Goal: Navigation & Orientation: Find specific page/section

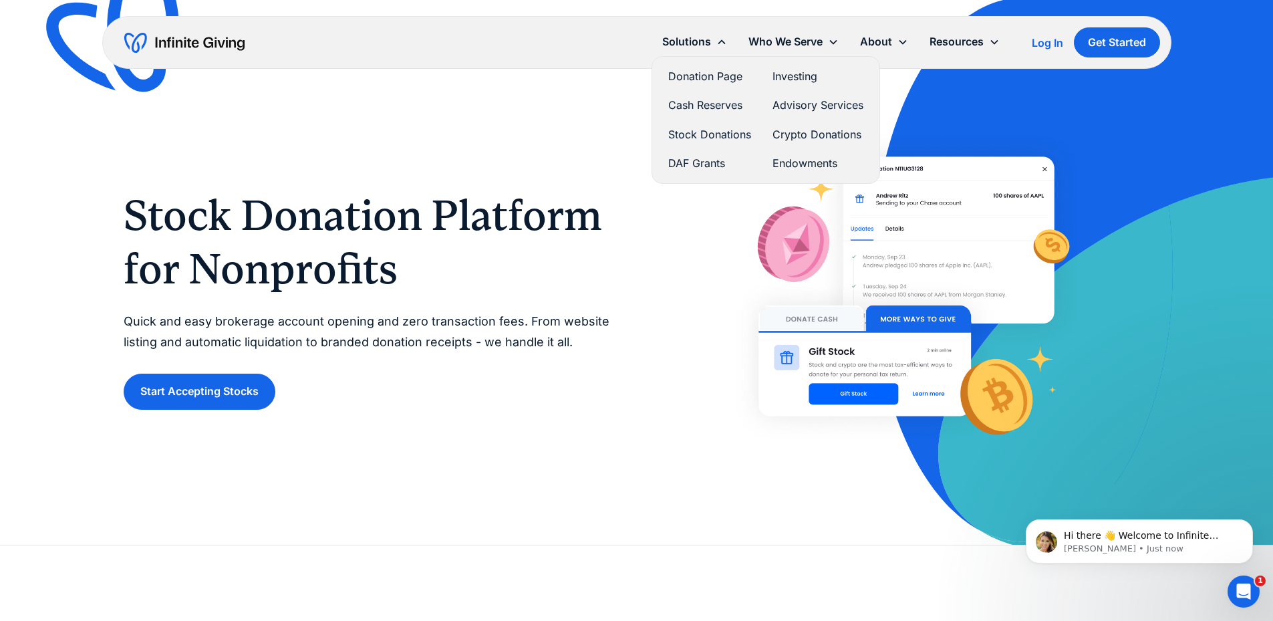
click at [707, 74] on link "Donation Page" at bounding box center [709, 77] width 83 height 18
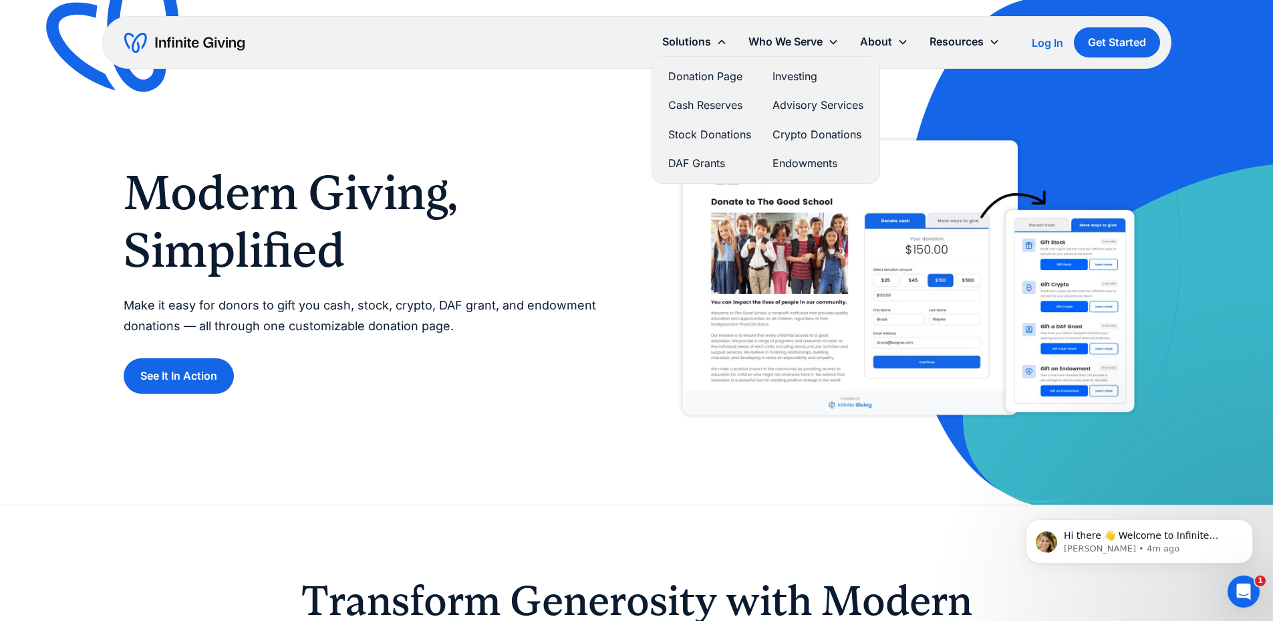
click at [709, 131] on link "Stock Donations" at bounding box center [709, 135] width 83 height 18
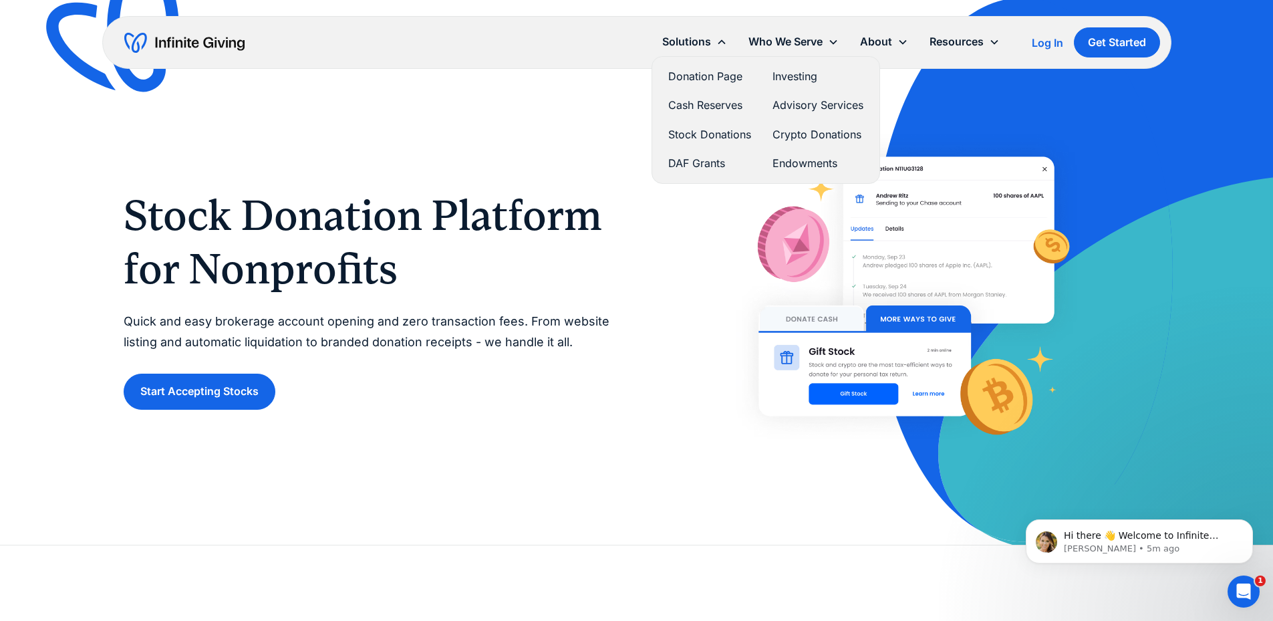
click at [703, 77] on link "Donation Page" at bounding box center [709, 77] width 83 height 18
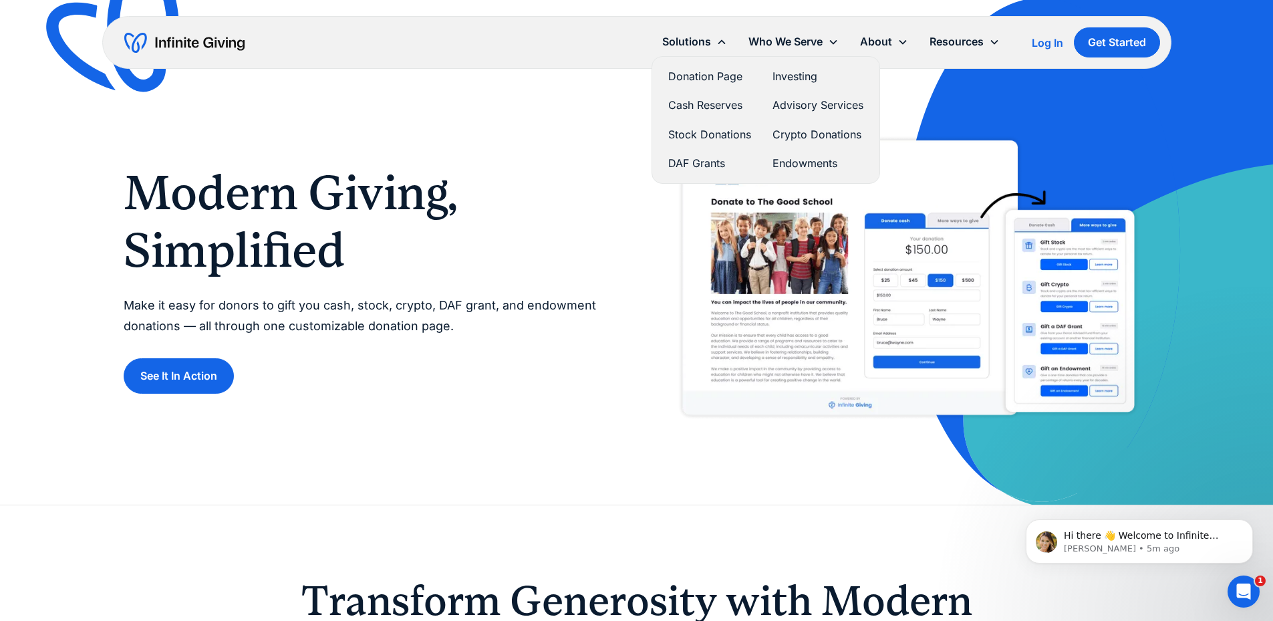
click at [711, 130] on link "Stock Donations" at bounding box center [709, 135] width 83 height 18
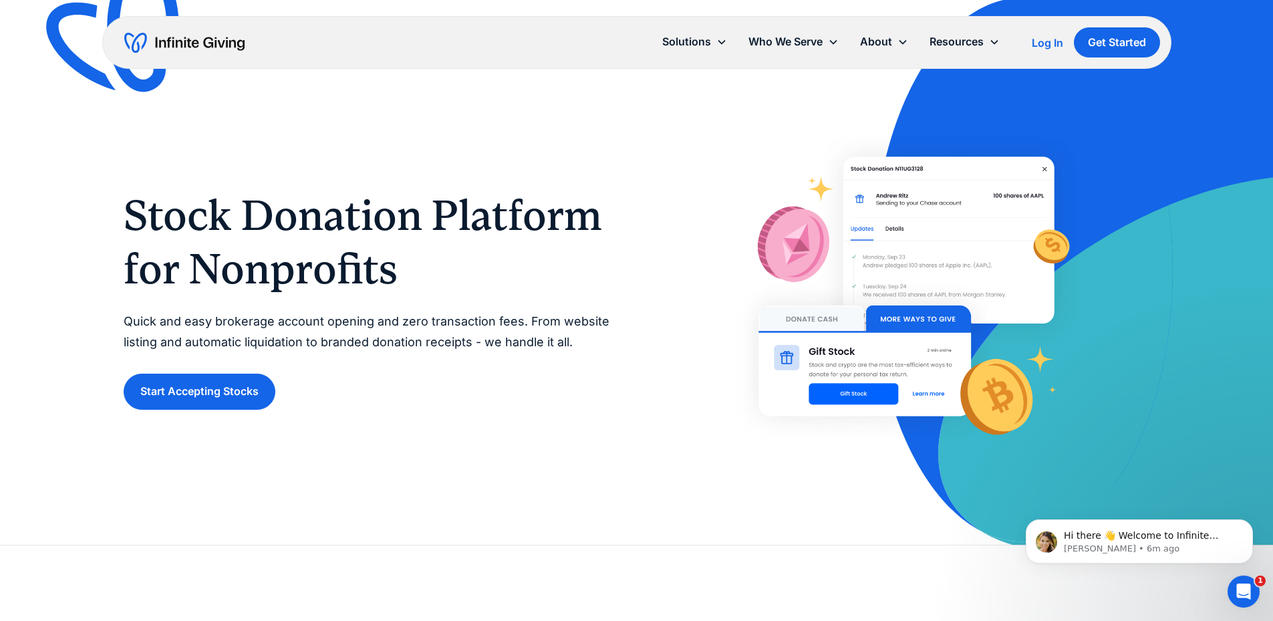
drag, startPoint x: 400, startPoint y: 321, endPoint x: 525, endPoint y: 322, distance: 124.3
drag, startPoint x: 525, startPoint y: 322, endPoint x: 564, endPoint y: 390, distance: 78.8
click at [564, 390] on div "Start Accepting Stocks" at bounding box center [367, 391] width 487 height 35
